Goal: Task Accomplishment & Management: Manage account settings

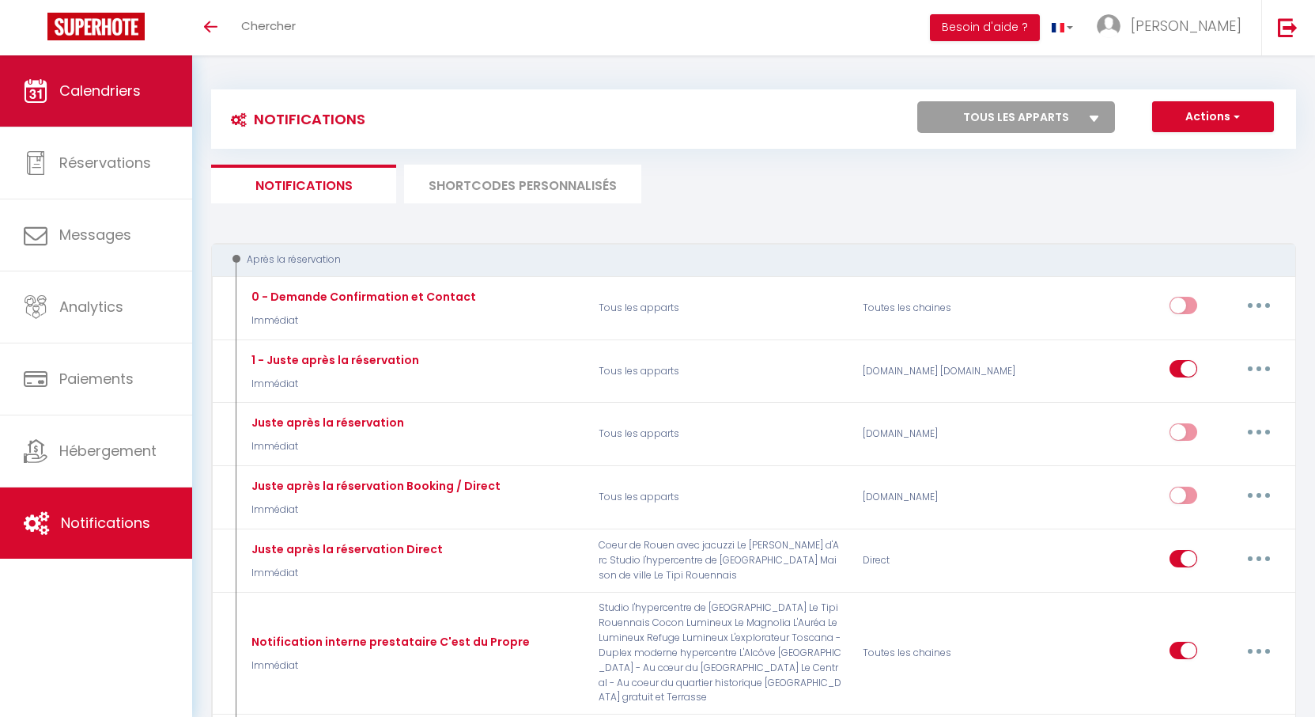
click at [142, 103] on link "Calendriers" at bounding box center [96, 90] width 192 height 71
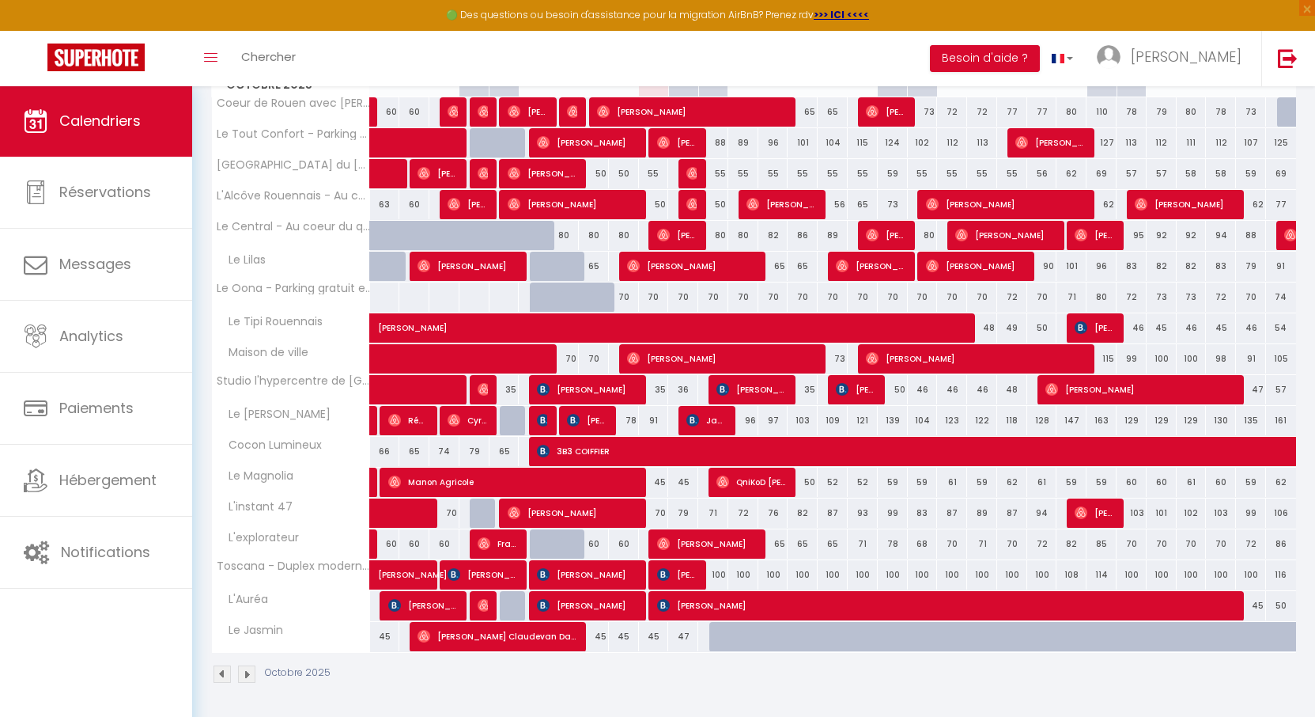
scroll to position [80, 0]
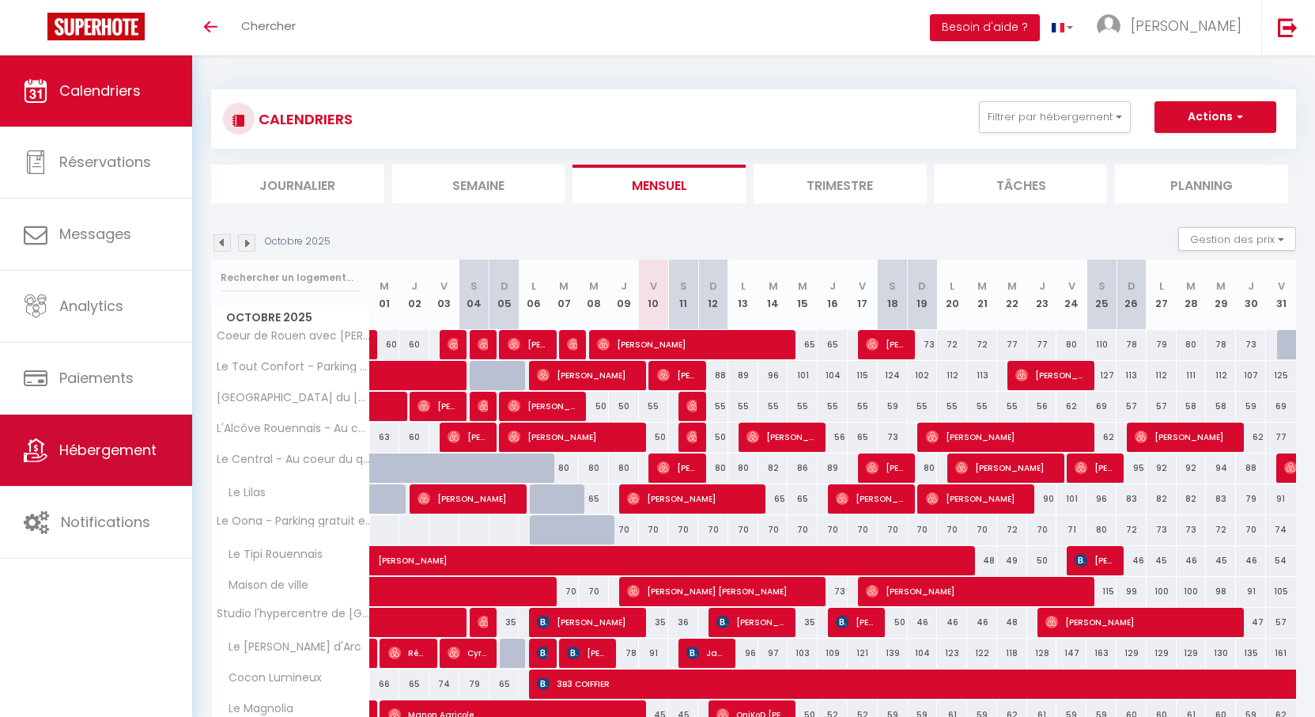
click at [157, 468] on link "Hébergement" at bounding box center [96, 449] width 192 height 71
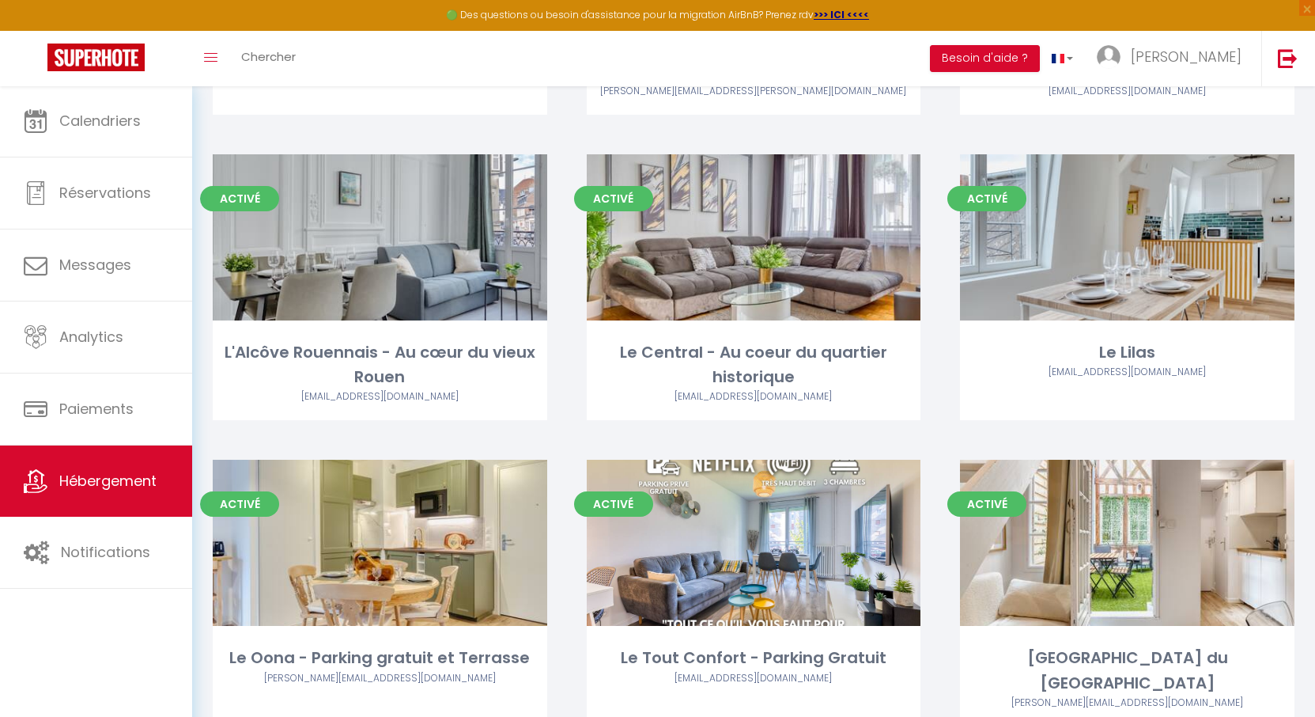
scroll to position [1489, 0]
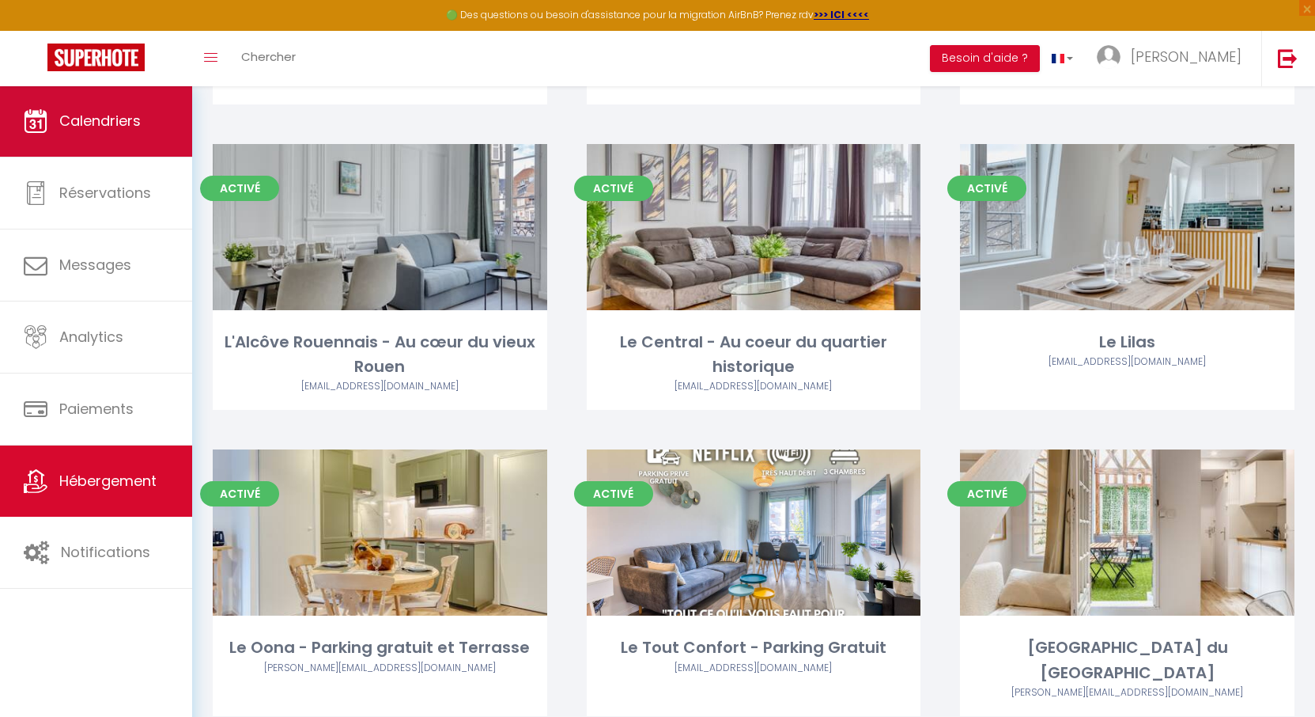
click at [104, 120] on span "Calendriers" at bounding box center [99, 121] width 81 height 20
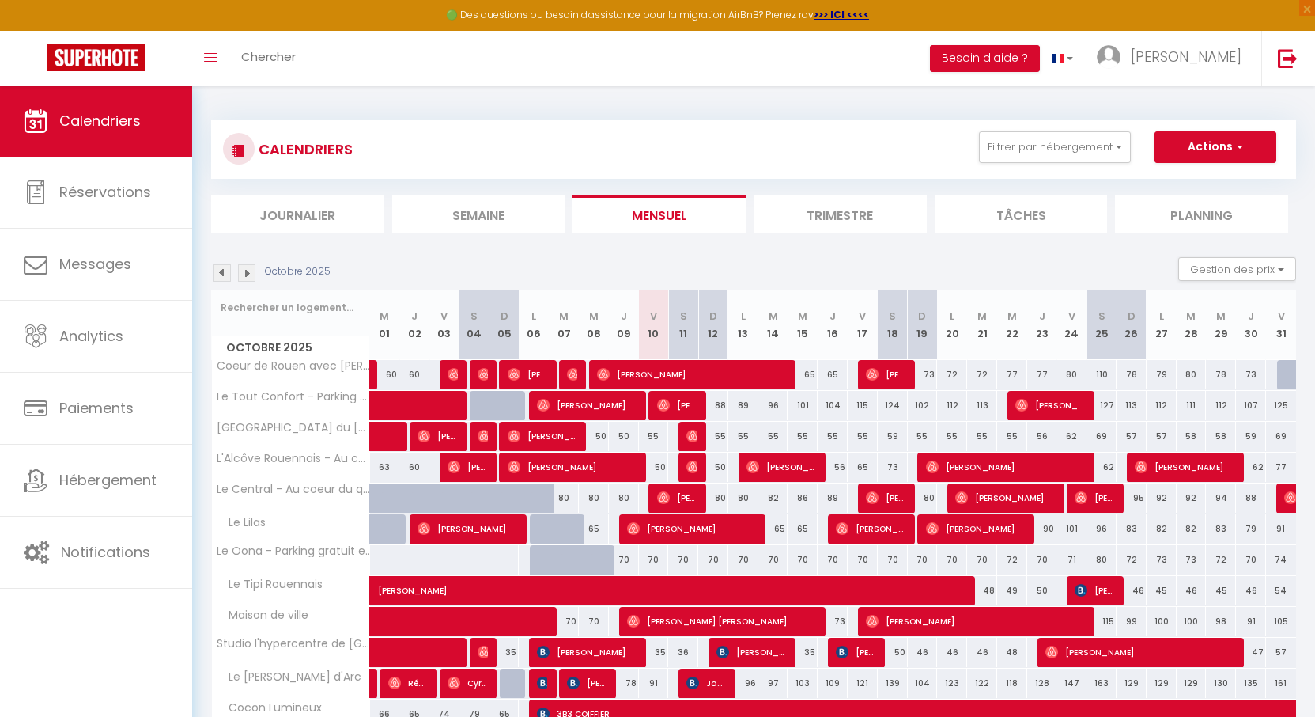
click at [720, 469] on div "50" at bounding box center [713, 466] width 30 height 29
type input "50"
type input "Dim 12 Octobre 2025"
type input "Lun 13 Octobre 2025"
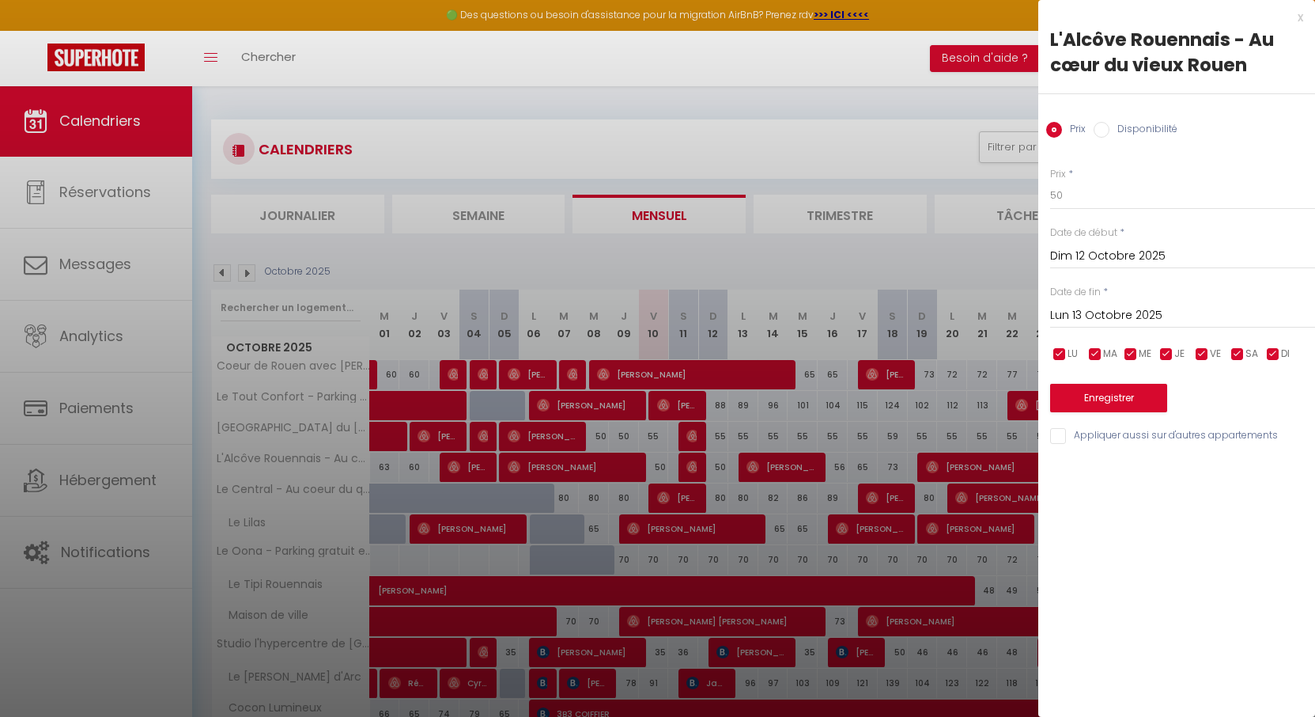
click at [1126, 127] on label "Disponibilité" at bounding box center [1144, 130] width 68 height 17
click at [1110, 127] on input "Disponibilité" at bounding box center [1102, 130] width 16 height 16
radio input "true"
radio input "false"
select select "0"
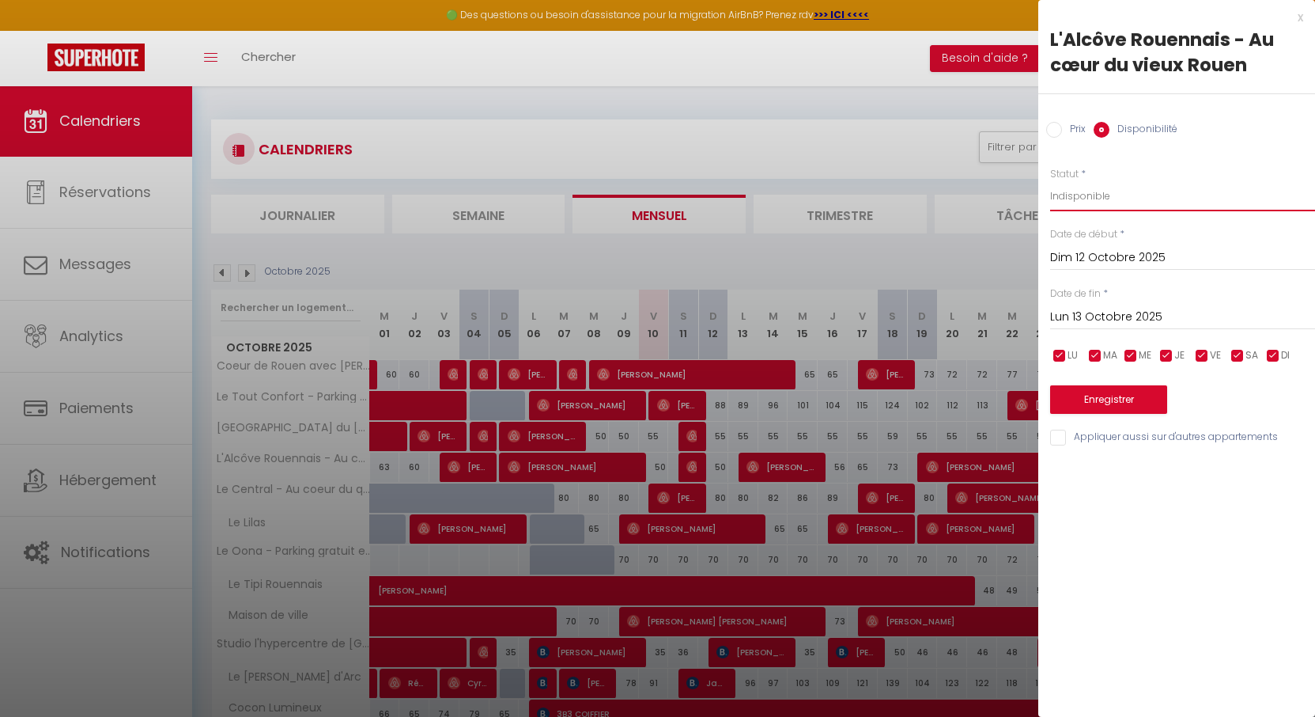
click at [1107, 393] on button "Enregistrer" at bounding box center [1108, 399] width 117 height 28
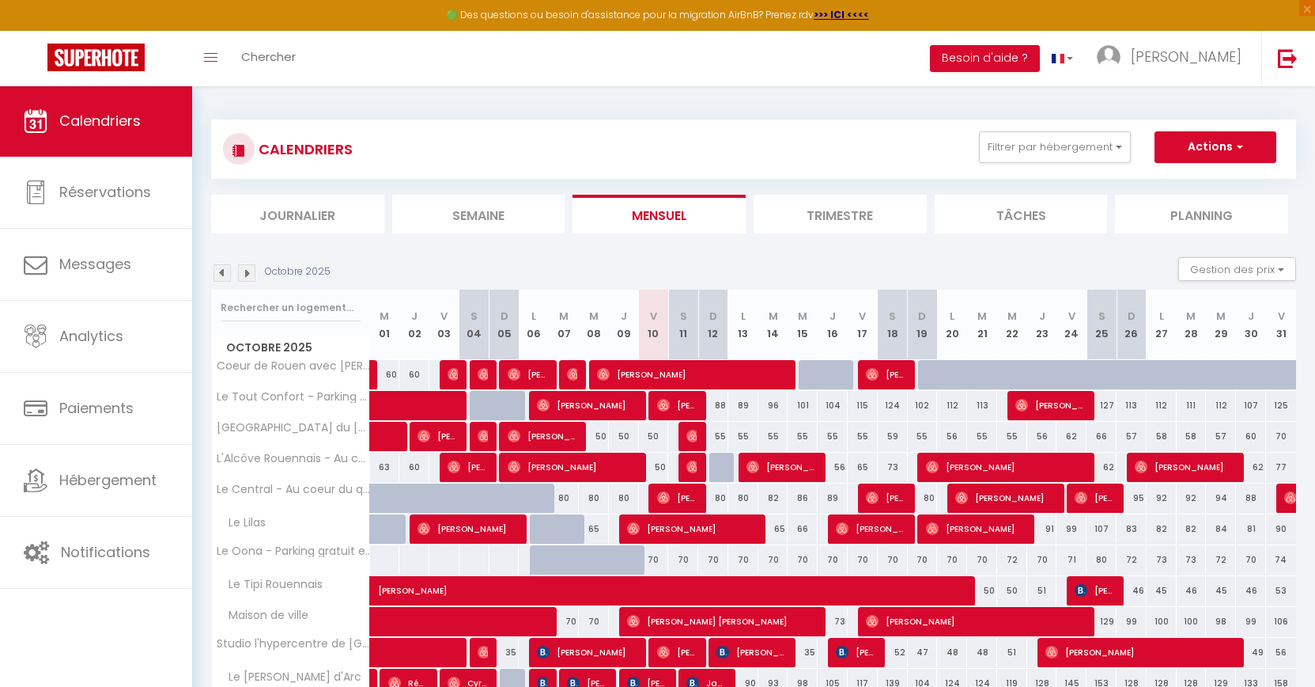
click at [655, 562] on div "70" at bounding box center [654, 559] width 30 height 29
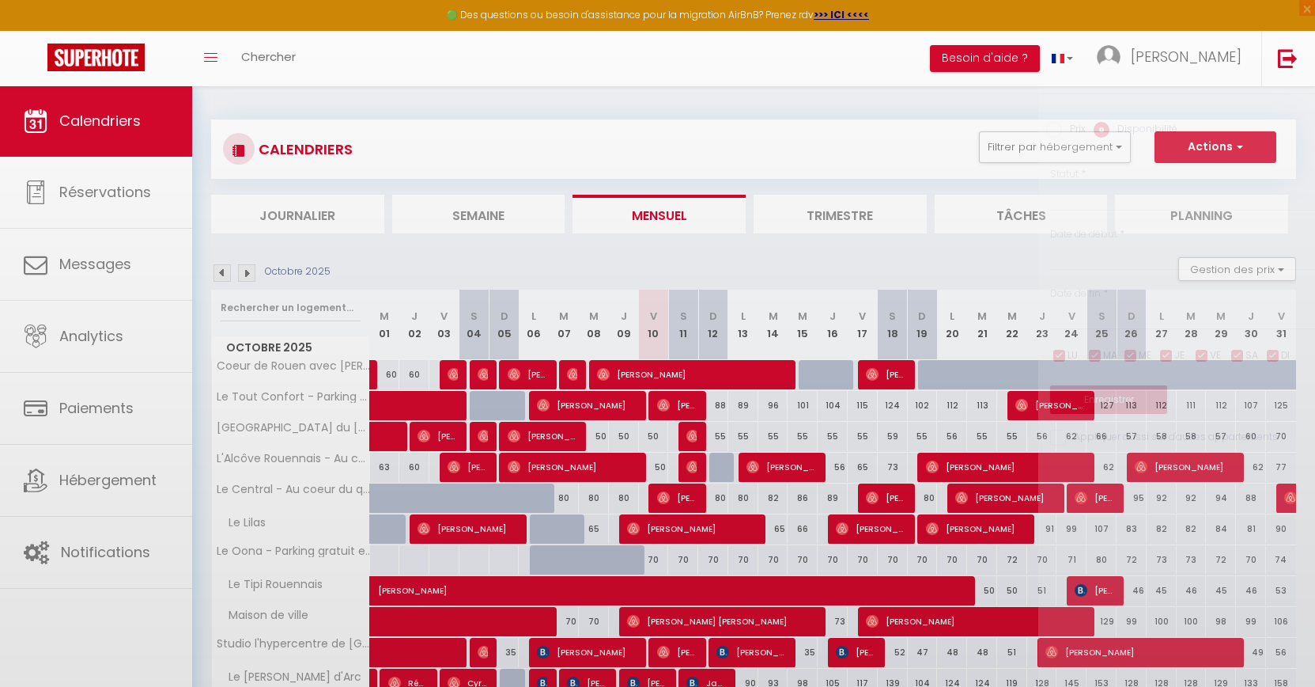
select select "1"
type input "Ven 10 Octobre 2025"
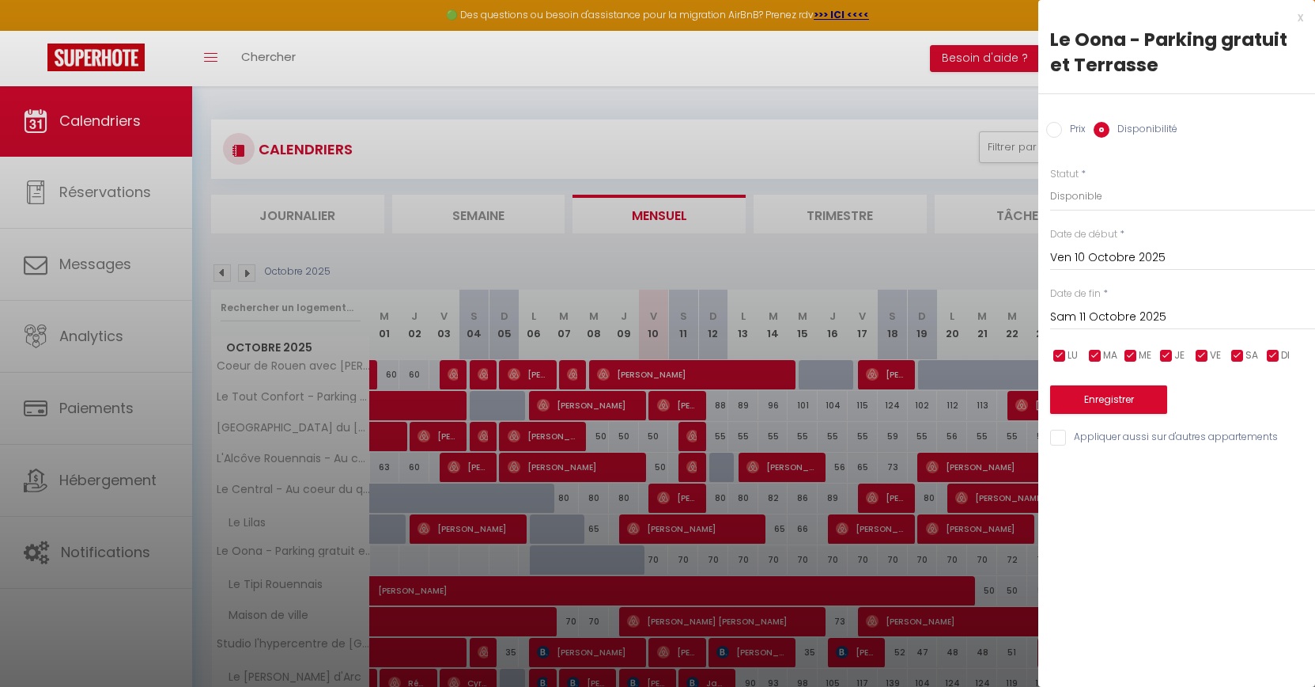
click at [1103, 316] on input "Sam 11 Octobre 2025" at bounding box center [1182, 317] width 265 height 21
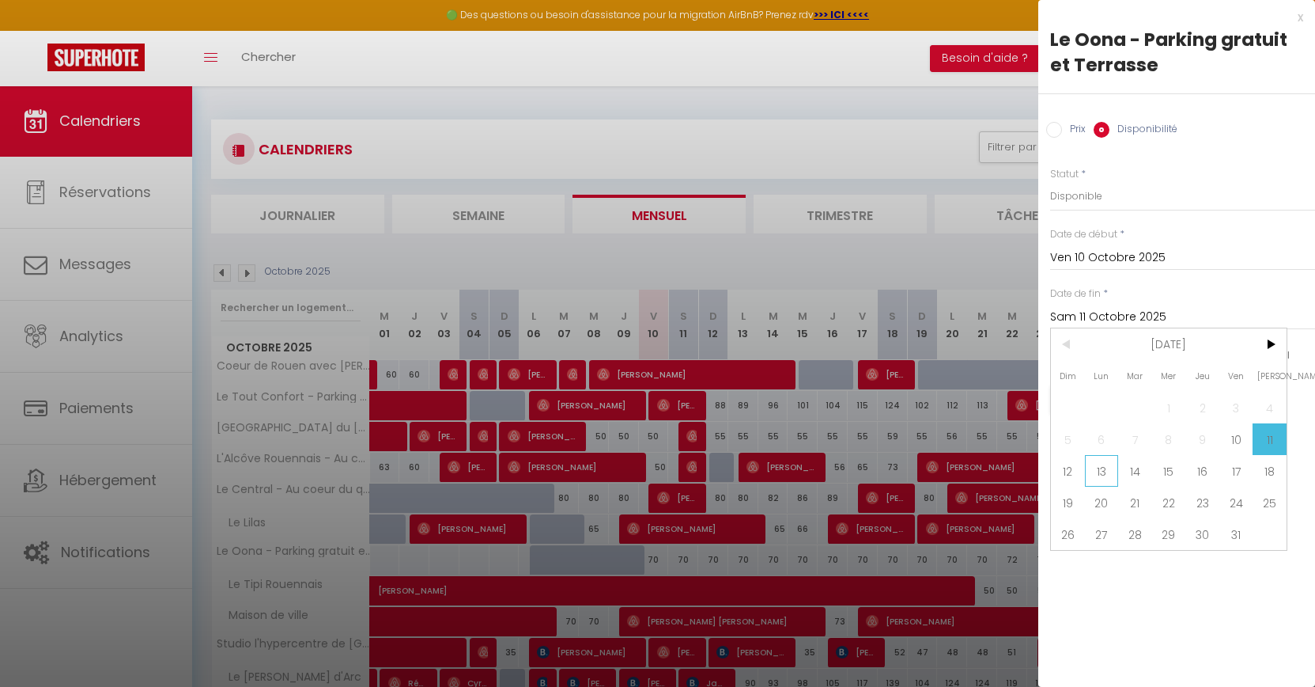
click at [1103, 470] on span "13" at bounding box center [1102, 471] width 34 height 32
type input "Lun 13 Octobre 2025"
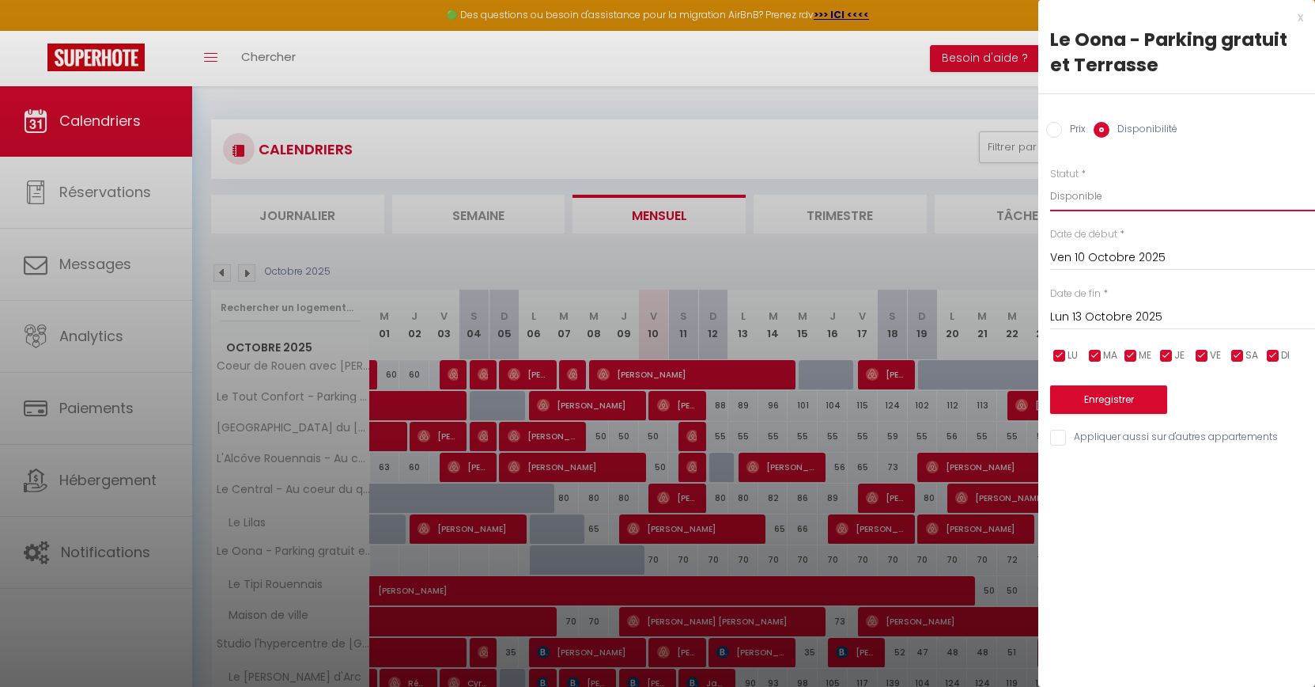
select select "0"
click at [1103, 388] on button "Enregistrer" at bounding box center [1108, 399] width 117 height 28
